Goal: Navigation & Orientation: Find specific page/section

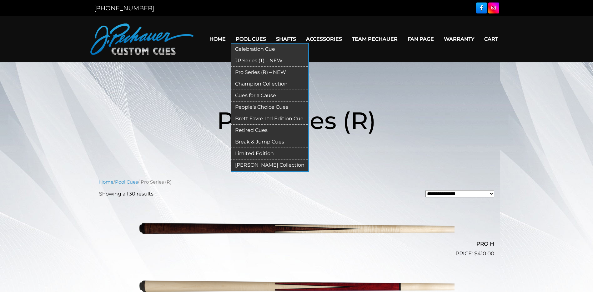
click at [252, 58] on link "JP Series (T) – NEW" at bounding box center [269, 61] width 77 height 12
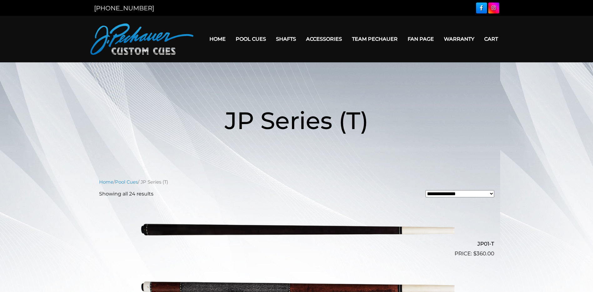
click at [218, 39] on link "Home" at bounding box center [218, 39] width 26 height 16
